Goal: Find contact information: Find contact information

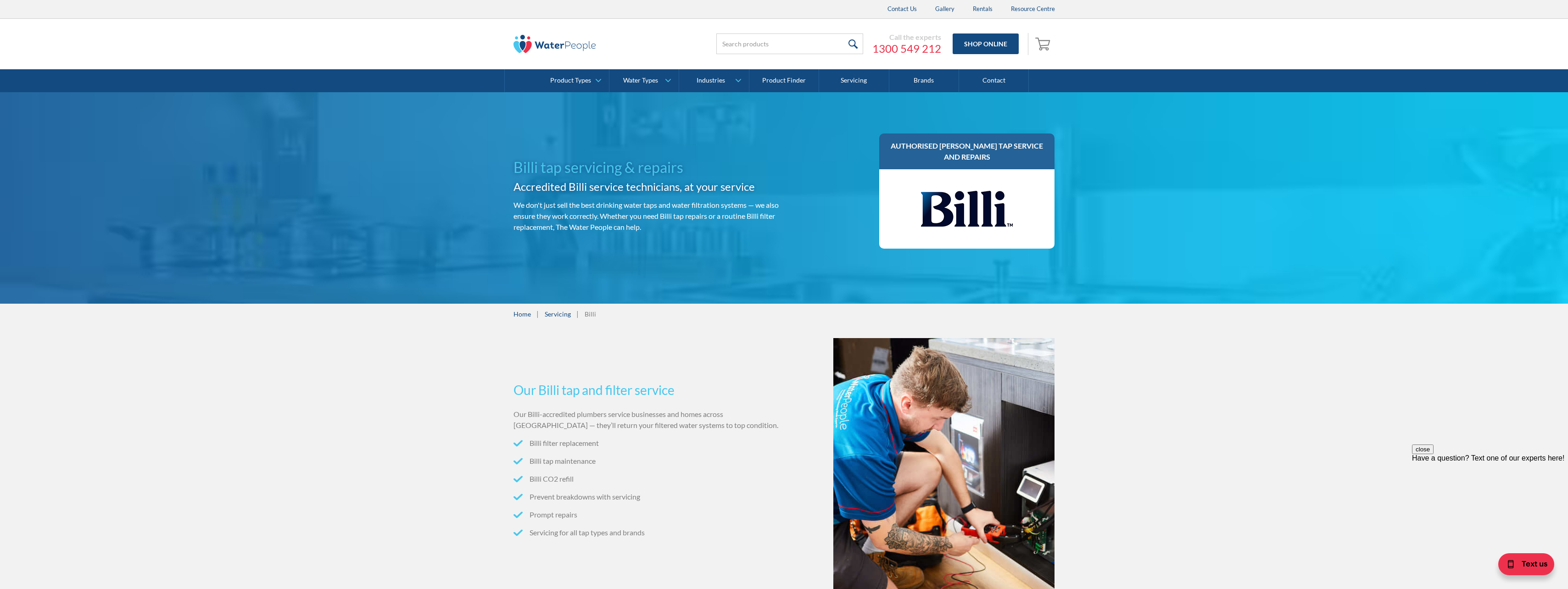
click at [863, 83] on link "Servicing" at bounding box center [854, 81] width 70 height 23
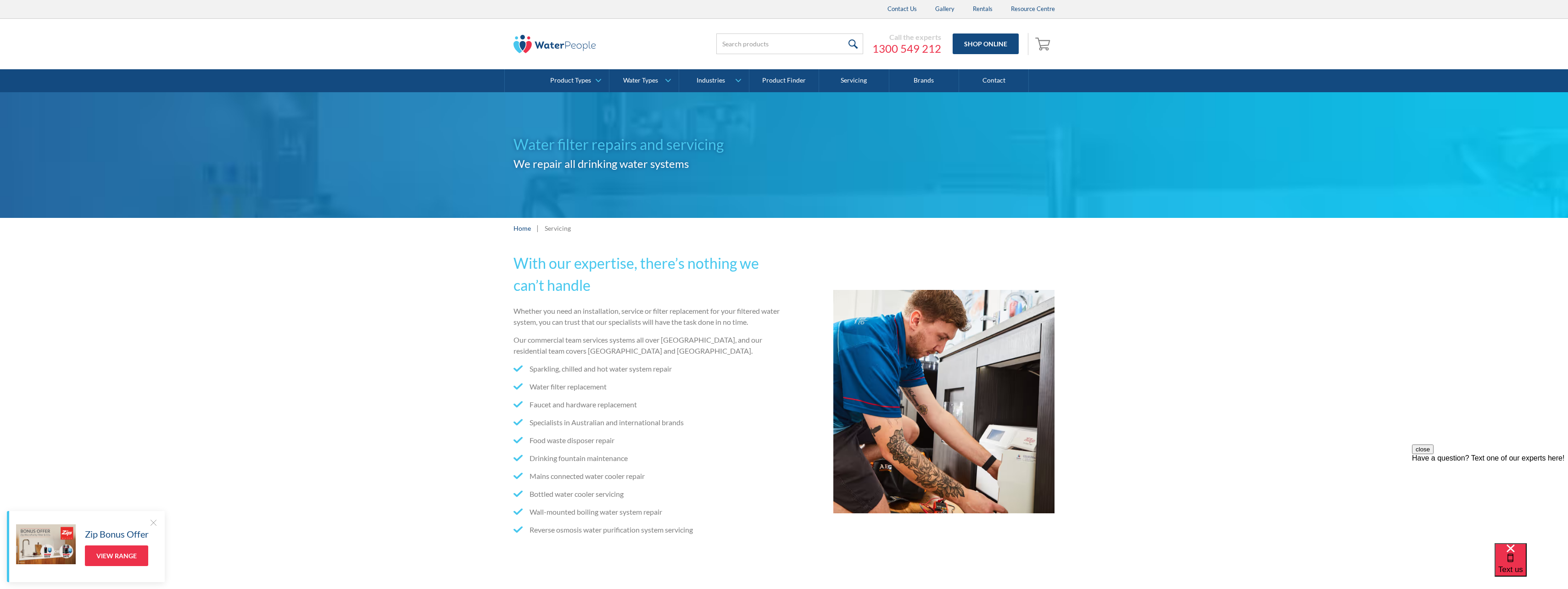
click at [996, 80] on link "Contact" at bounding box center [994, 81] width 70 height 23
